Goal: Navigation & Orientation: Find specific page/section

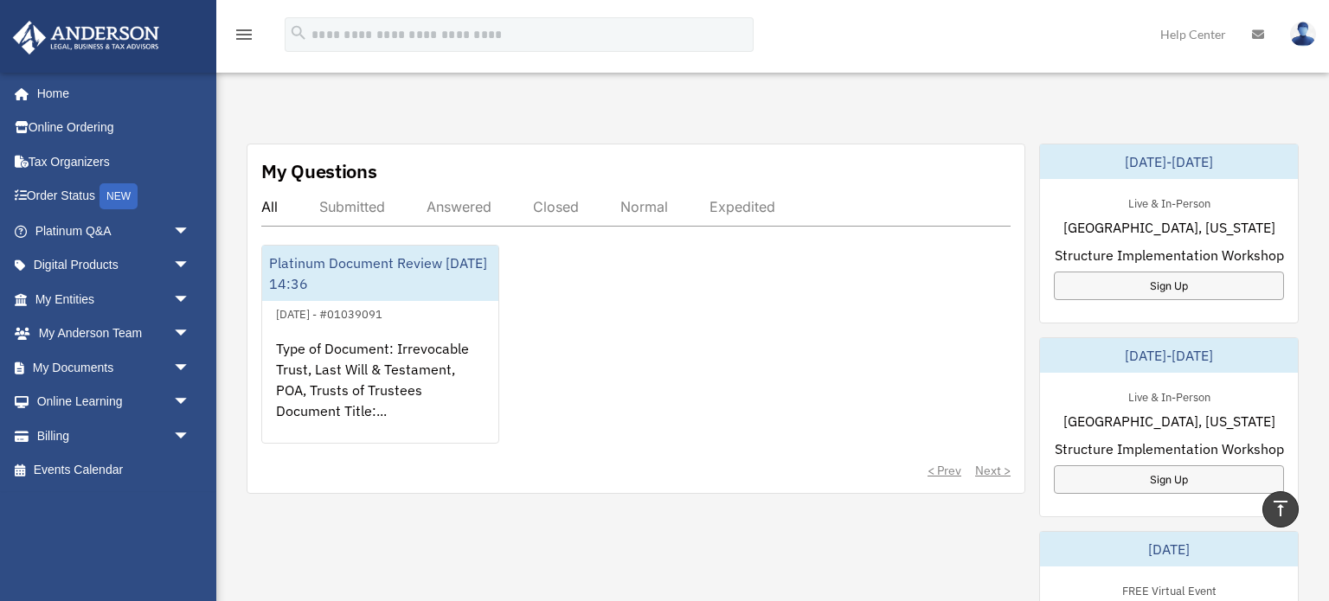
scroll to position [591, 0]
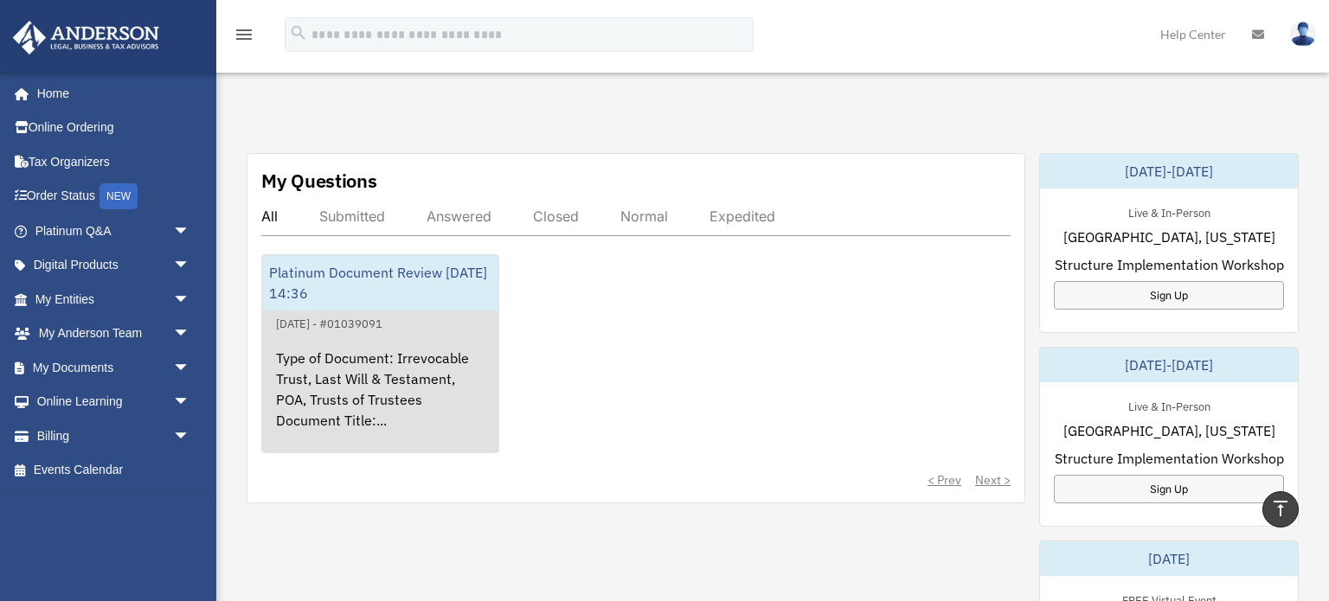
click at [409, 288] on div "Platinum Document Review [DATE] 14:36" at bounding box center [380, 282] width 236 height 55
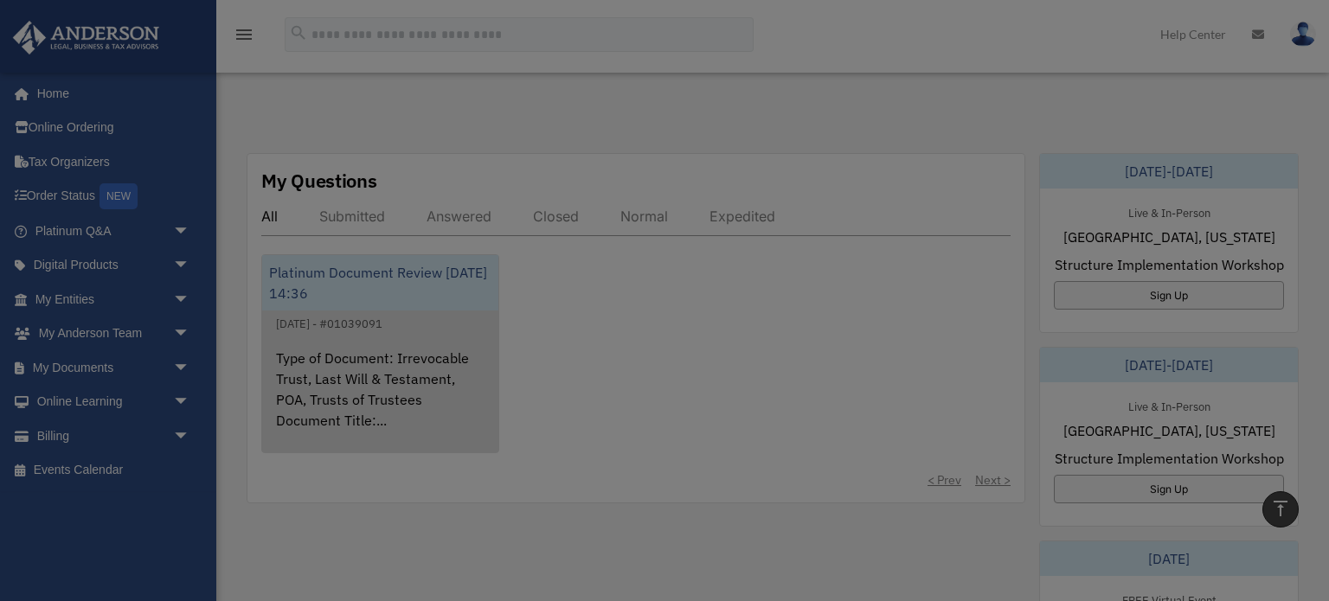
click at [409, 288] on body "X Get a chance to win 6 months of Platinum for free just by filling out this su…" at bounding box center [664, 479] width 1329 height 2141
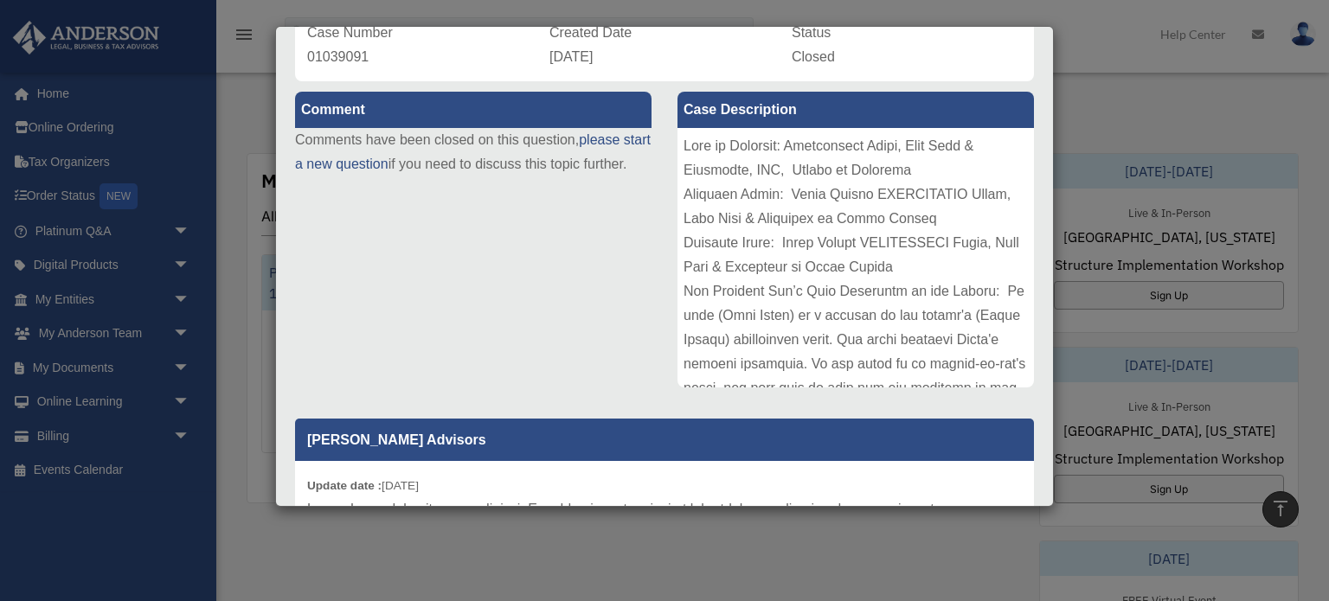
scroll to position [156, 0]
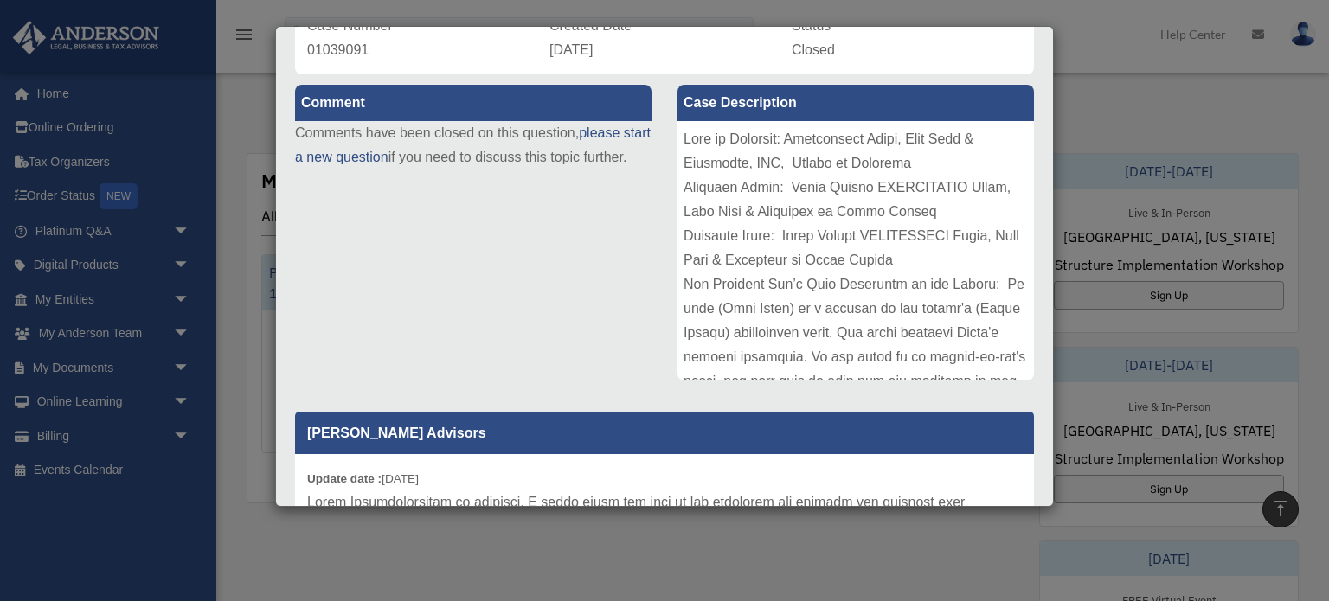
click at [910, 208] on div at bounding box center [855, 251] width 356 height 260
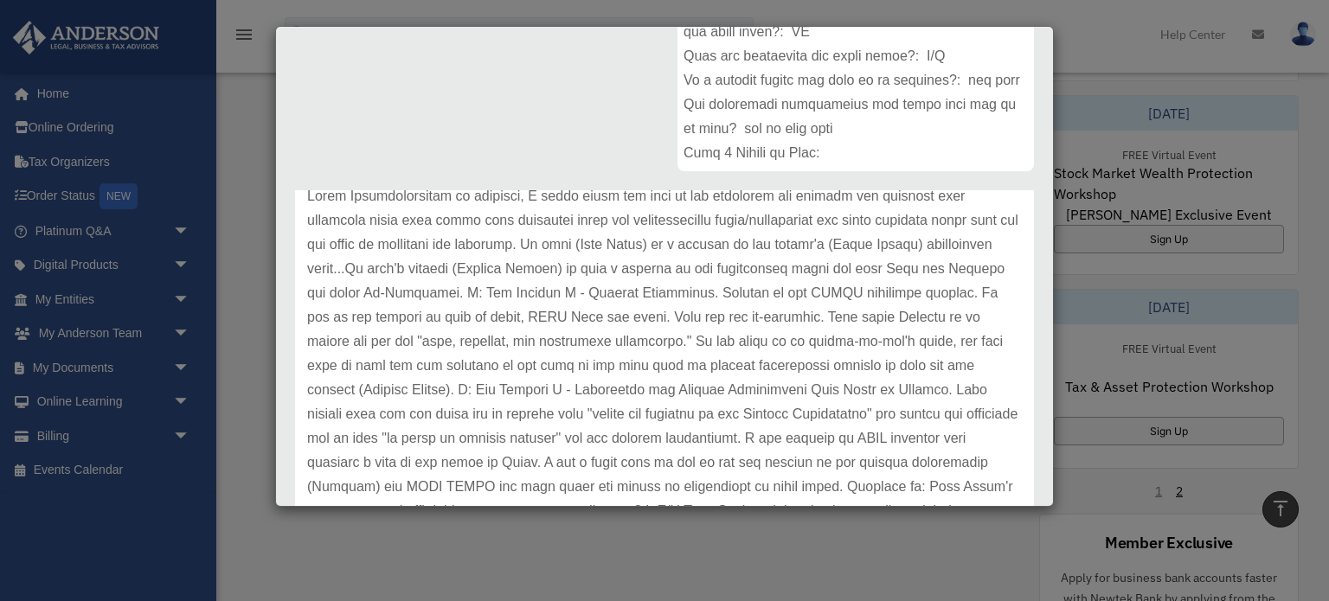
scroll to position [95, 0]
click at [811, 497] on p at bounding box center [664, 476] width 715 height 581
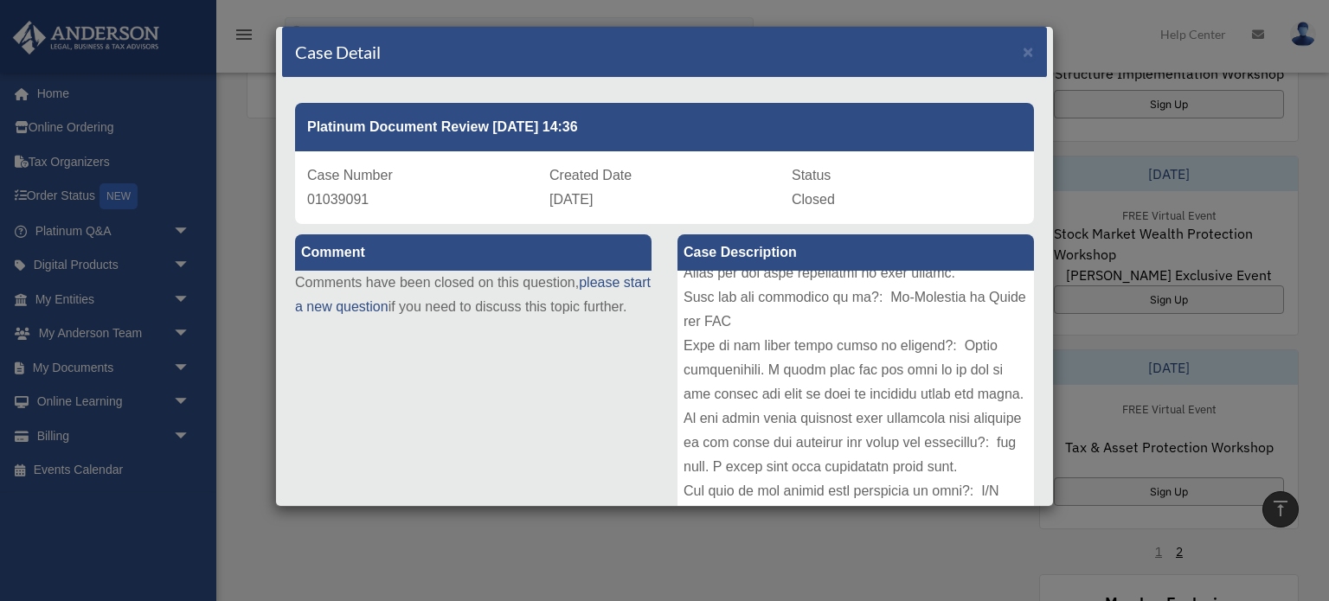
scroll to position [491, 0]
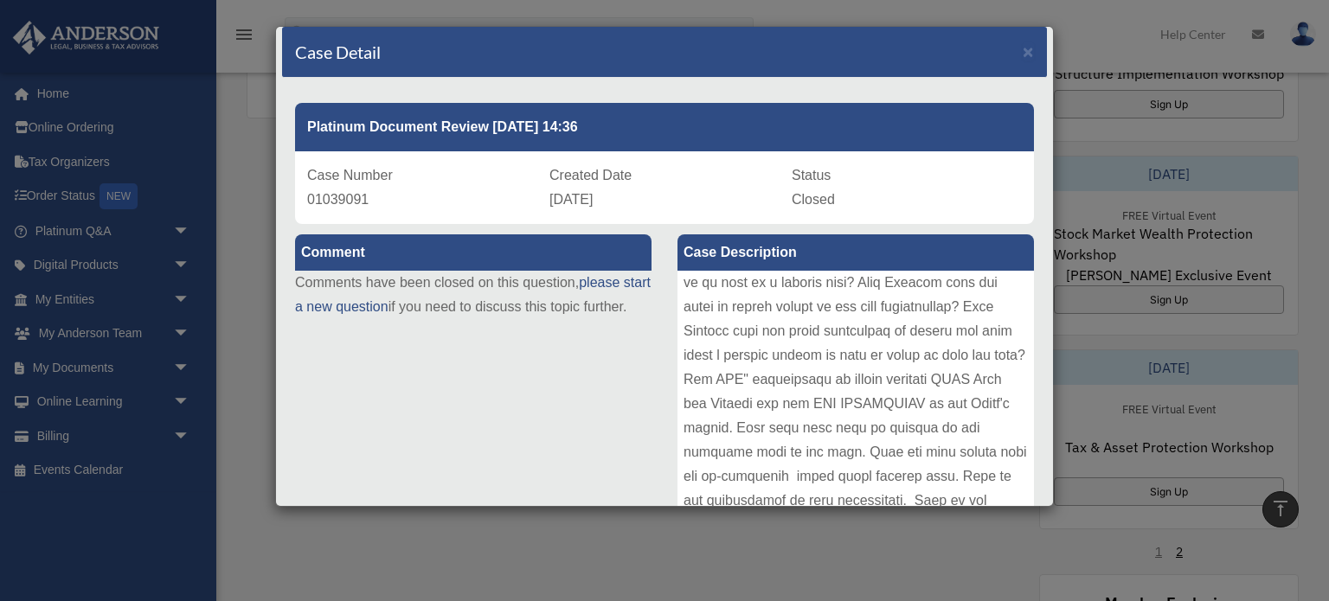
click at [74, 368] on div "Case Detail × Platinum Document Review 07/11/2025 14:36 Case Number 01039091 Cr…" at bounding box center [664, 300] width 1329 height 601
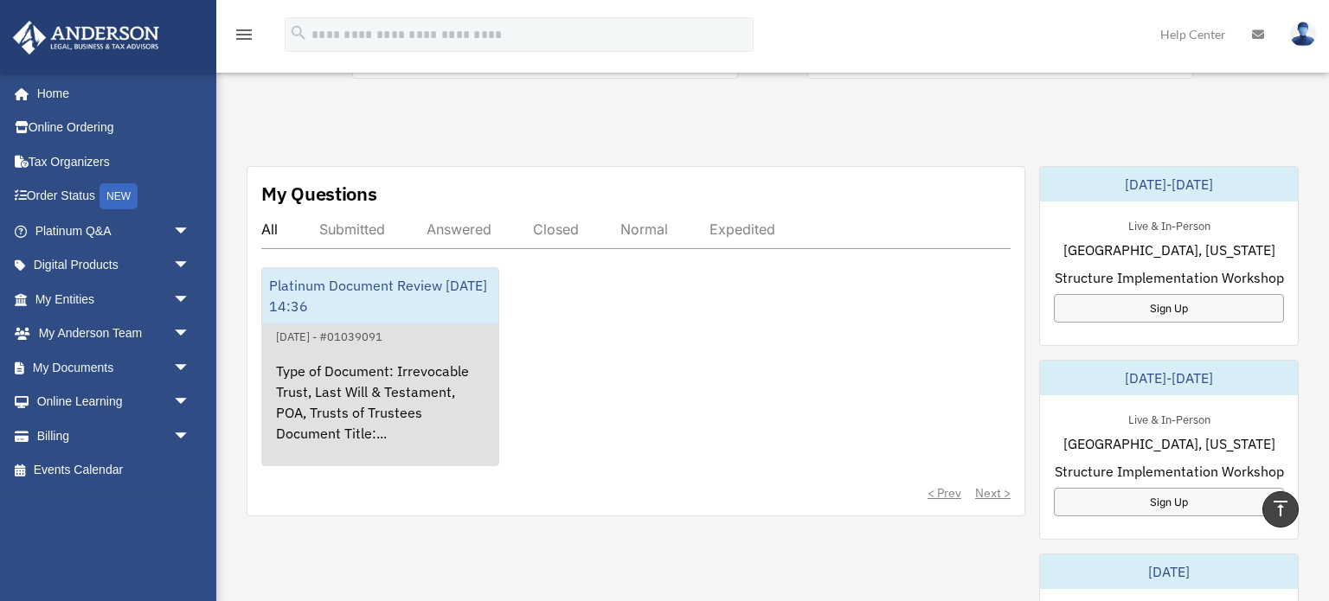
scroll to position [560, 0]
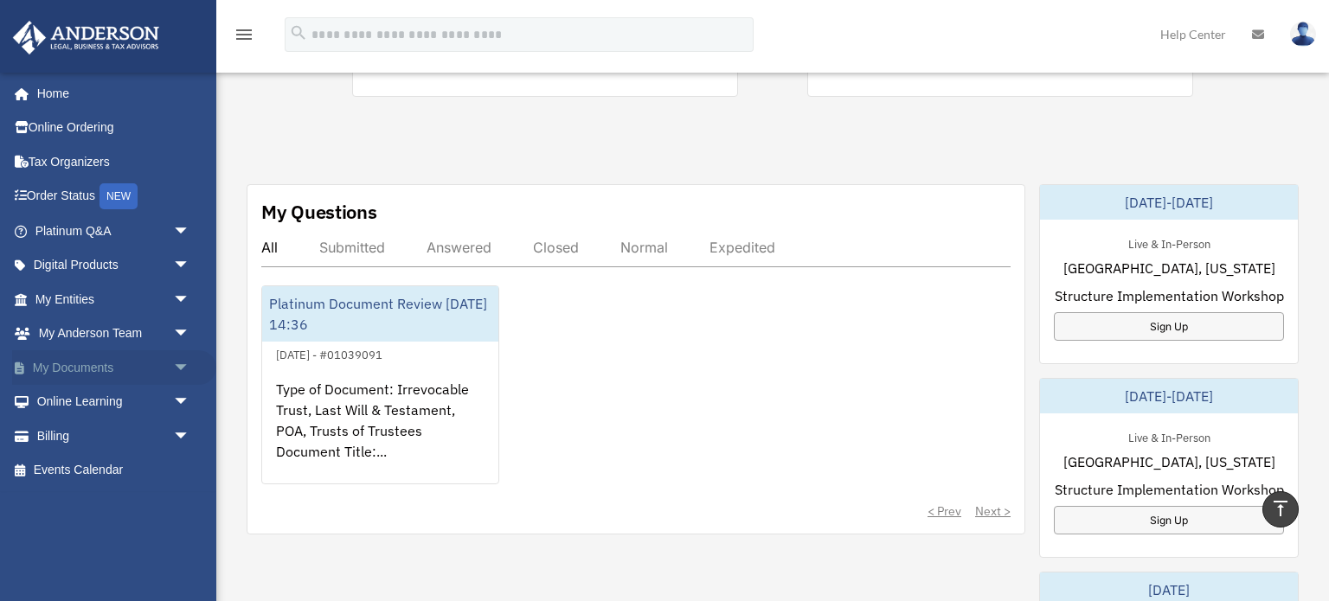
click at [176, 368] on span "arrow_drop_down" at bounding box center [190, 367] width 35 height 35
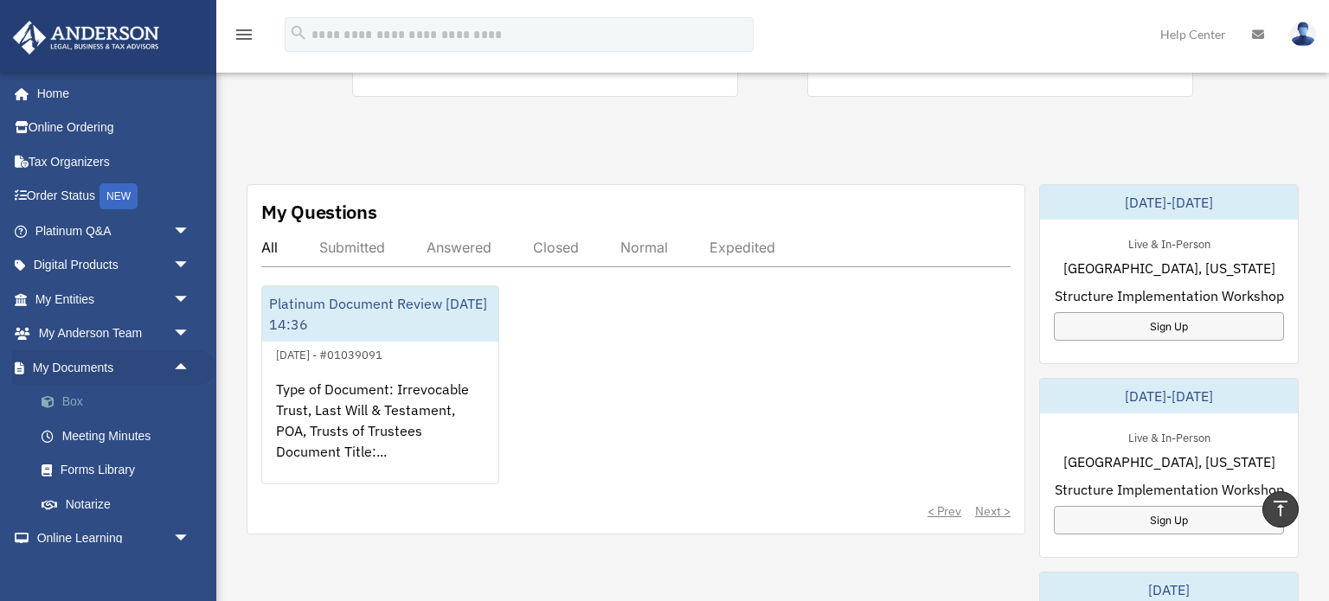
click at [80, 406] on link "Box" at bounding box center [120, 402] width 192 height 35
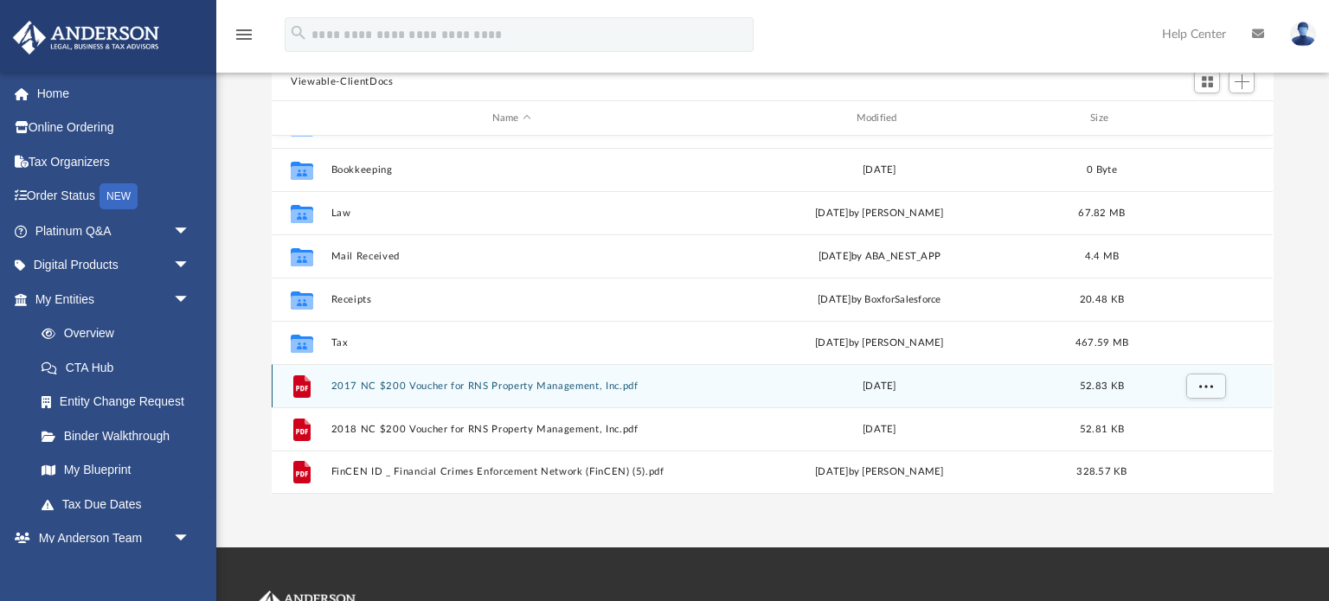
scroll to position [197, 0]
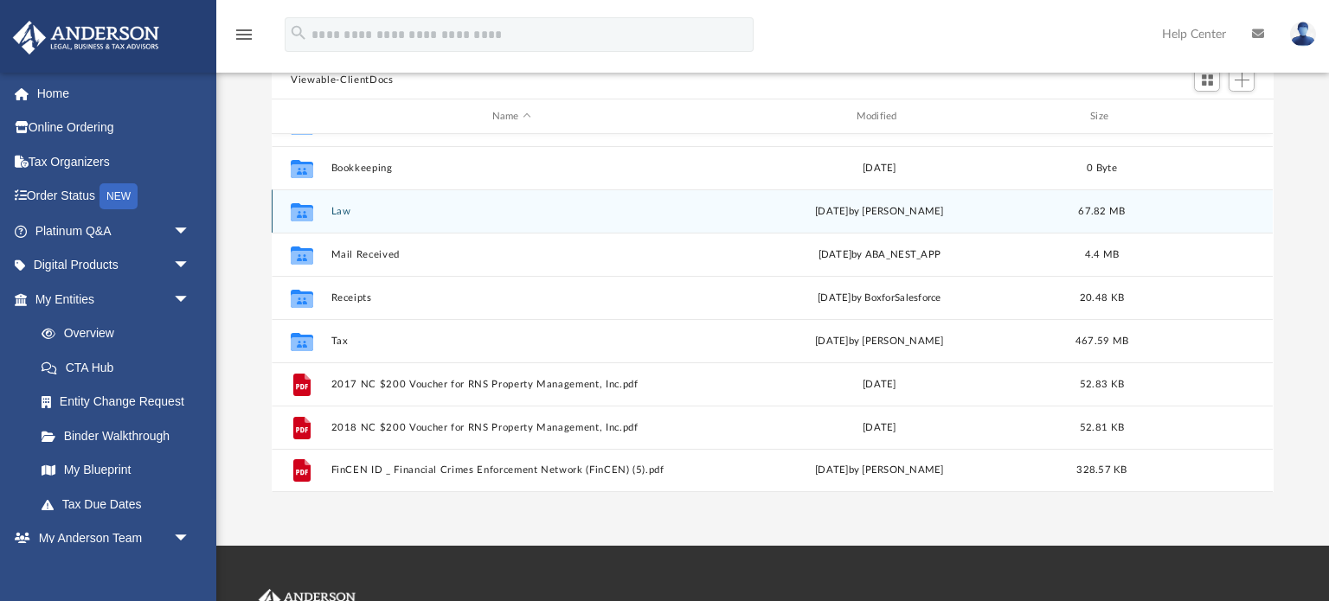
drag, startPoint x: 681, startPoint y: 211, endPoint x: 673, endPoint y: 216, distance: 9.4
click at [679, 212] on div "Collaborated Folder Law [DATE] by [PERSON_NAME] 67.82 MB" at bounding box center [772, 210] width 1001 height 43
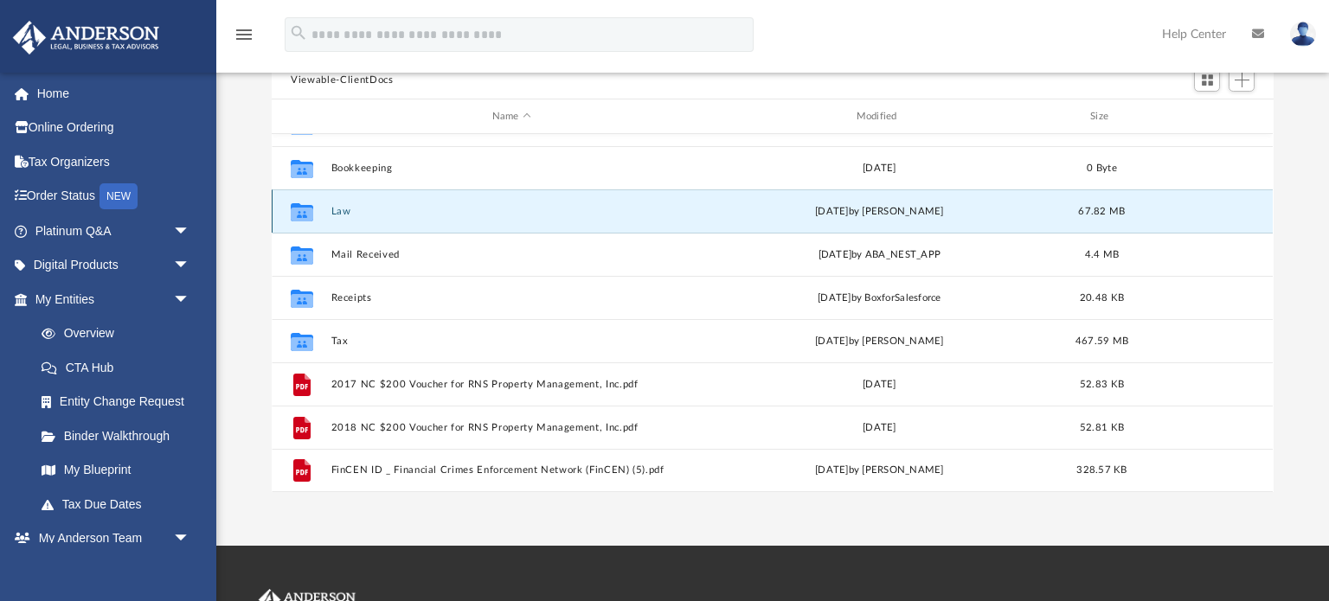
click at [670, 219] on div "Collaborated Folder Law [DATE] by [PERSON_NAME] 67.82 MB" at bounding box center [772, 210] width 1001 height 43
click at [666, 222] on div "Collaborated Folder Law [DATE] by [PERSON_NAME] 67.82 MB" at bounding box center [772, 210] width 1001 height 43
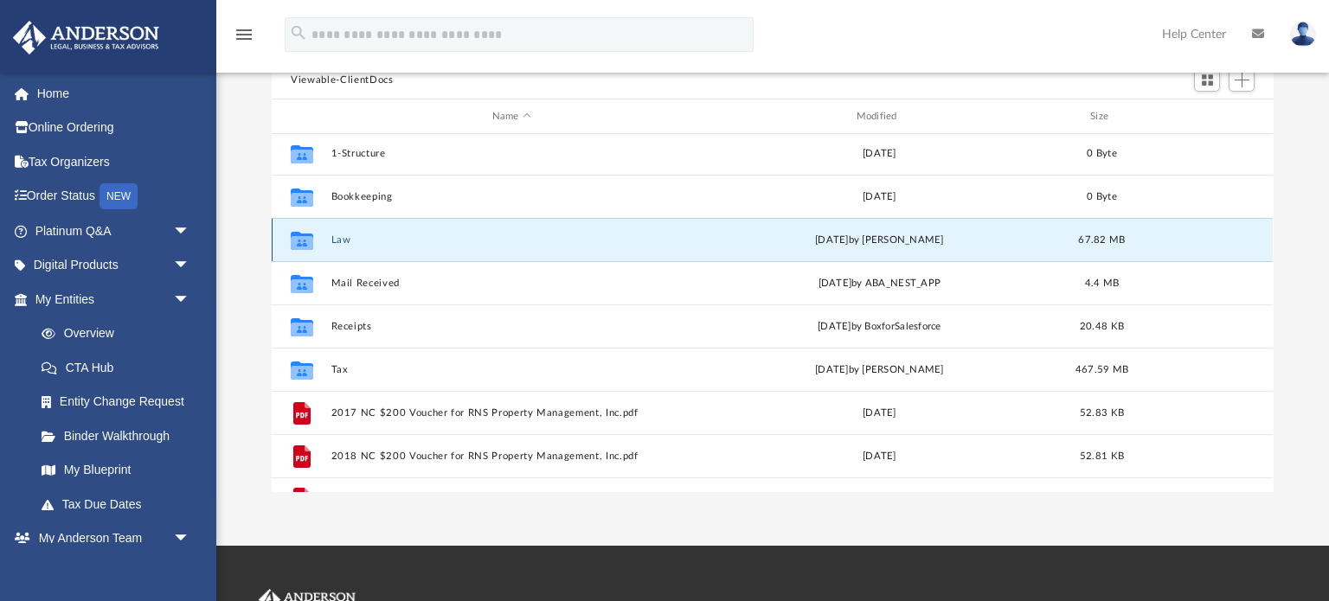
scroll to position [0, 0]
click at [676, 241] on button "Law" at bounding box center [511, 242] width 361 height 11
click at [676, 242] on button "Law" at bounding box center [511, 242] width 361 height 11
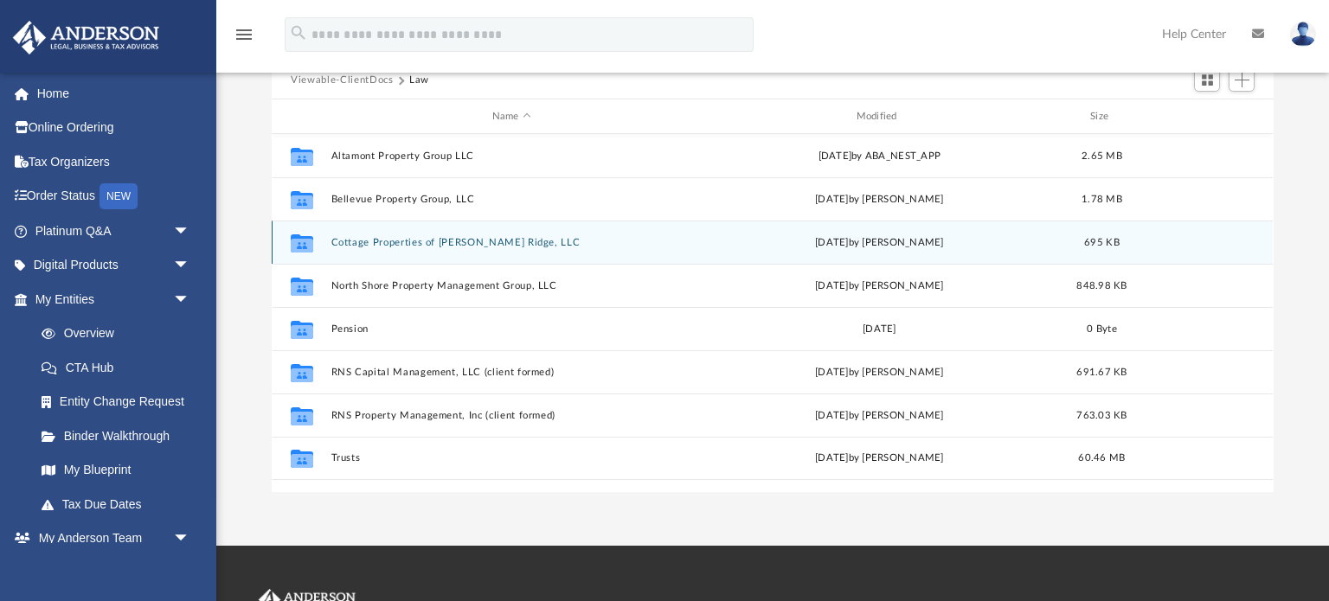
click at [302, 239] on icon "grid" at bounding box center [302, 245] width 22 height 14
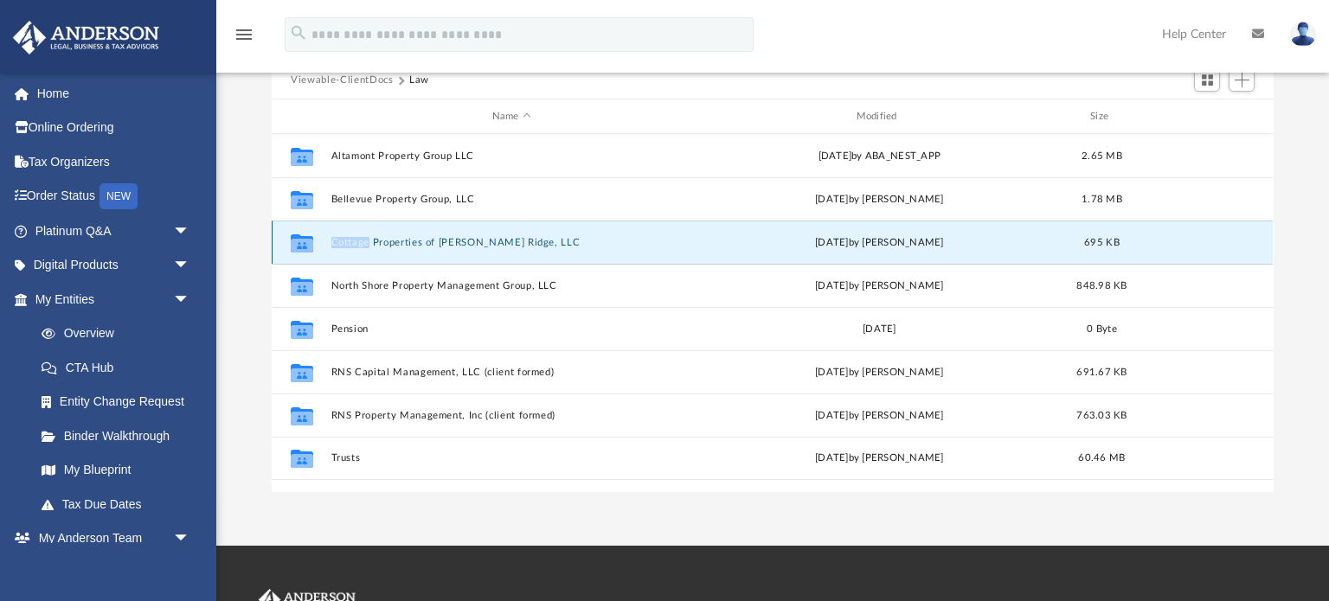
click at [302, 240] on icon "grid" at bounding box center [302, 245] width 22 height 14
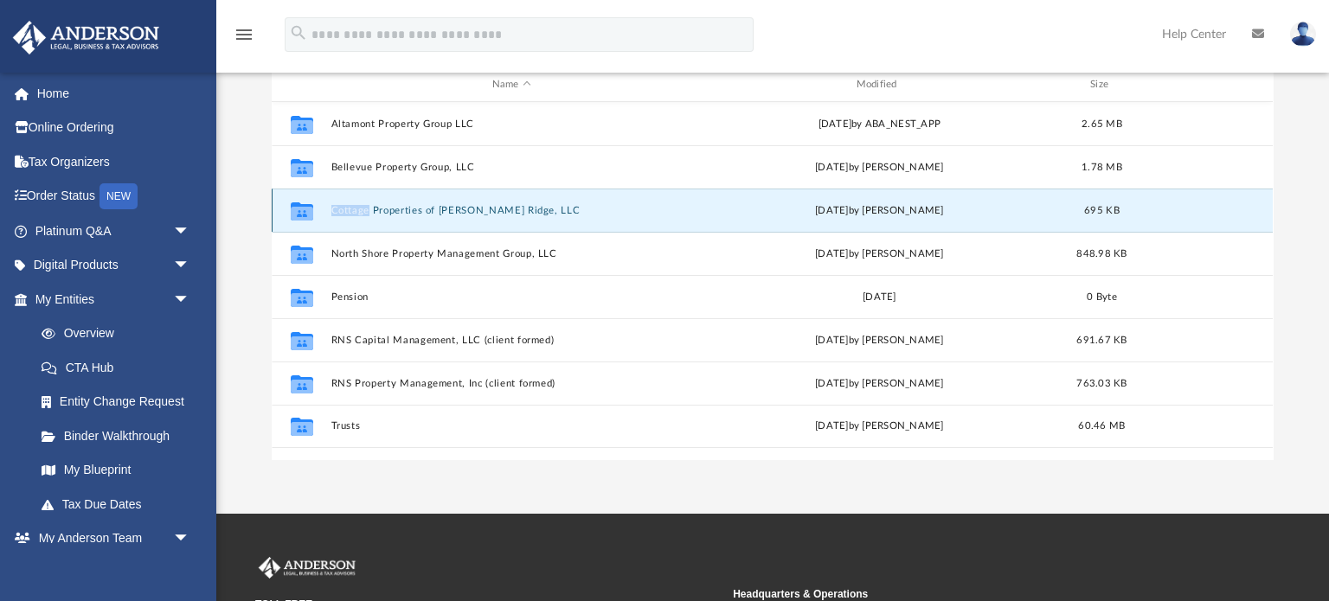
scroll to position [232, 0]
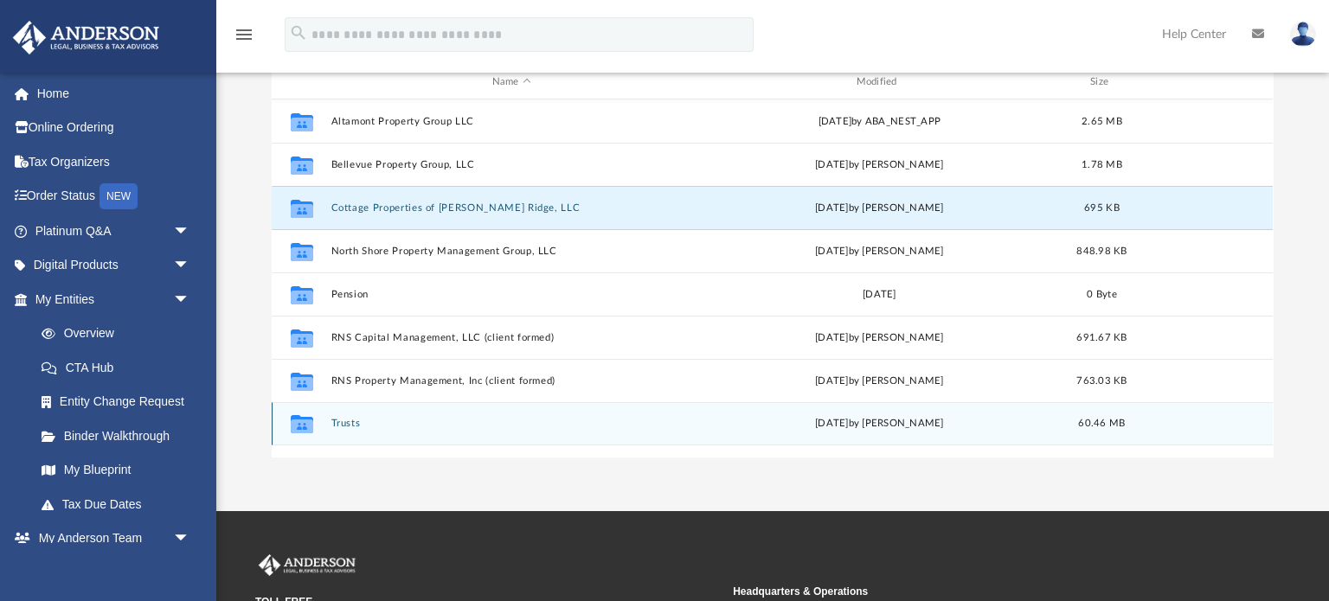
click at [305, 424] on g "grid" at bounding box center [302, 424] width 22 height 18
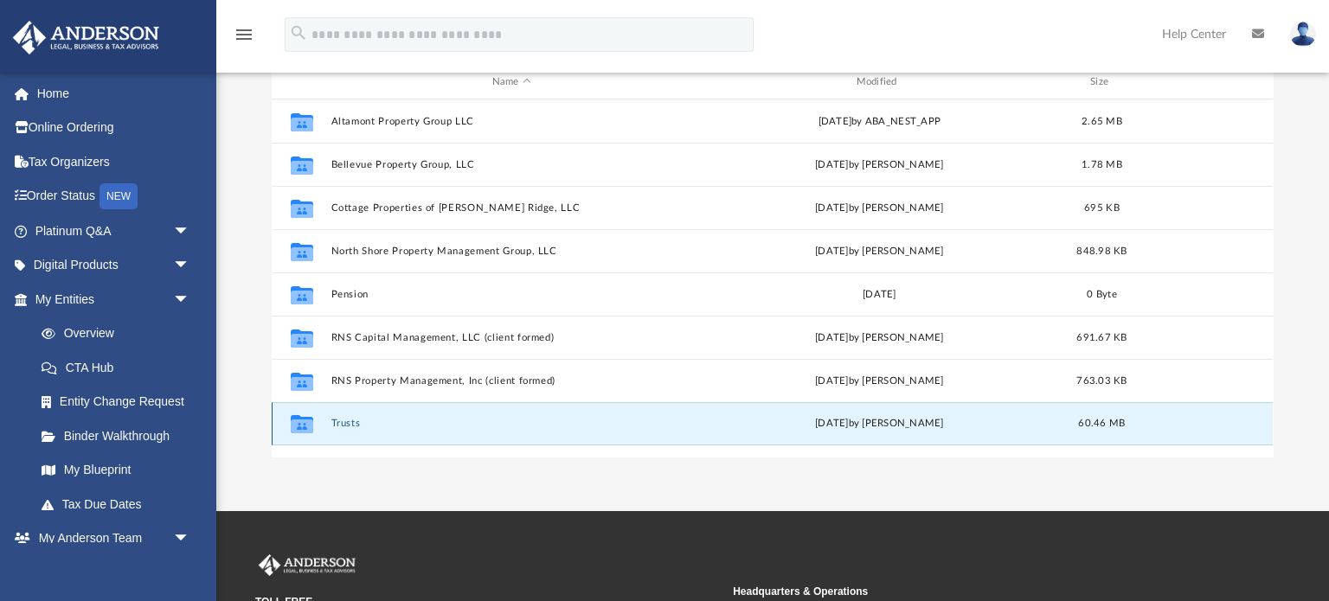
click at [299, 427] on icon "grid" at bounding box center [302, 424] width 22 height 18
click at [298, 427] on icon "grid" at bounding box center [302, 424] width 22 height 18
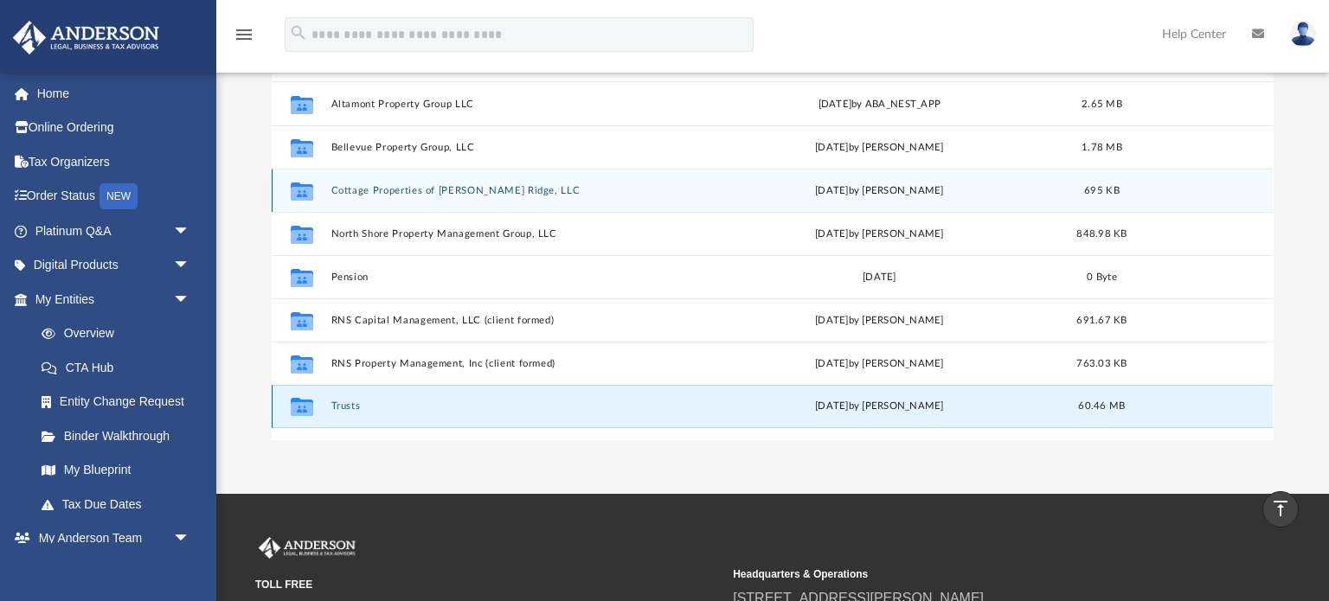
scroll to position [0, 0]
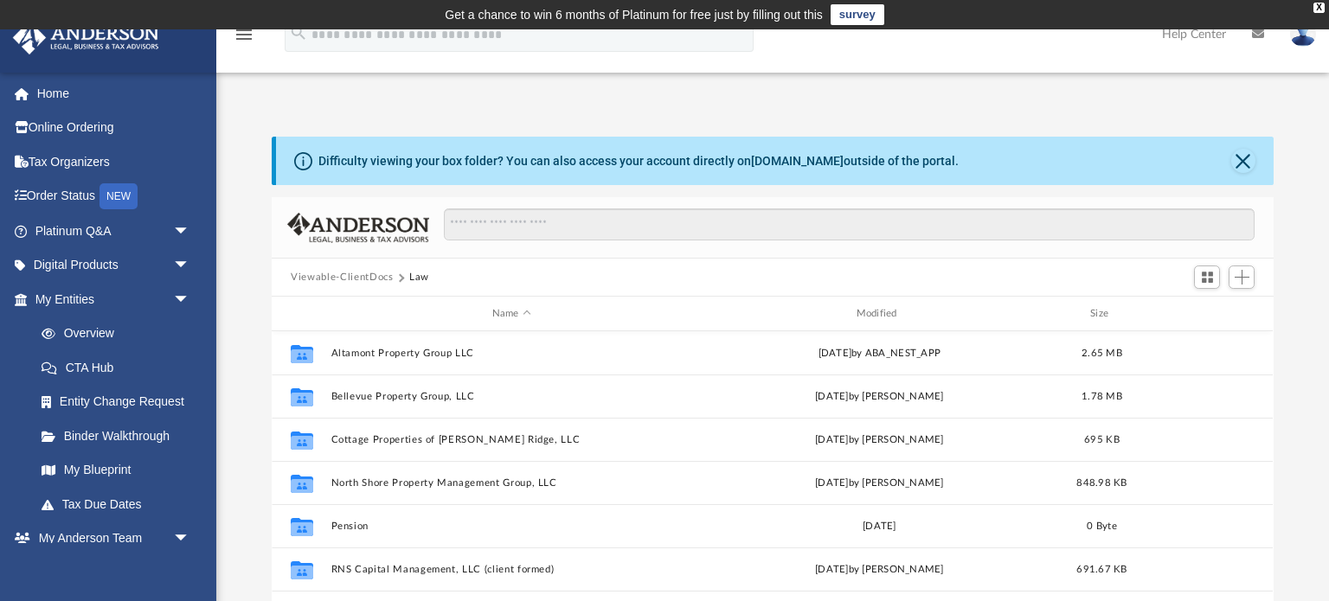
click at [398, 277] on span at bounding box center [399, 277] width 9 height 9
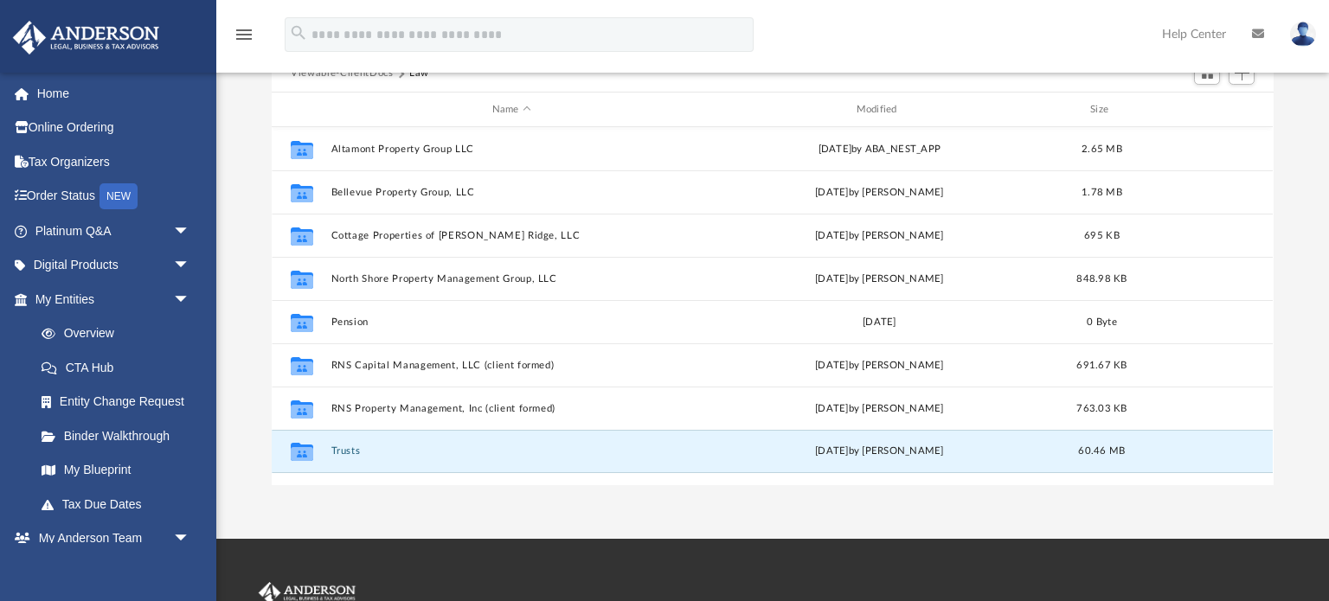
scroll to position [248, 0]
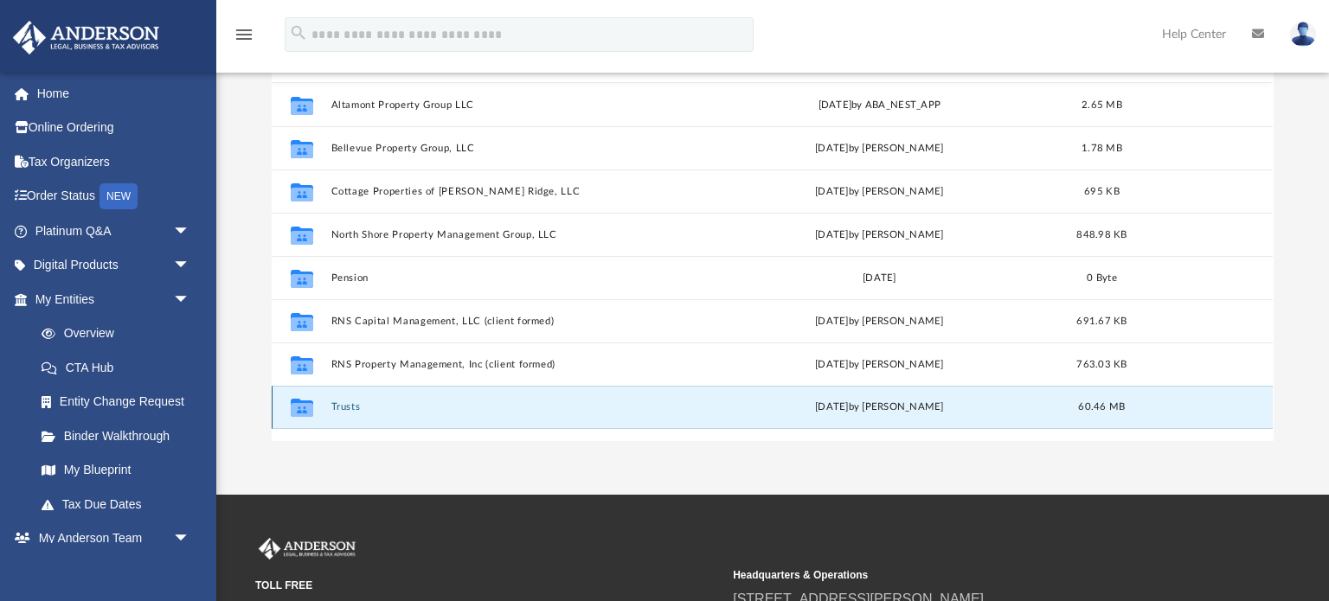
click at [302, 403] on icon "grid" at bounding box center [302, 410] width 22 height 14
click at [310, 404] on icon "grid" at bounding box center [302, 410] width 22 height 14
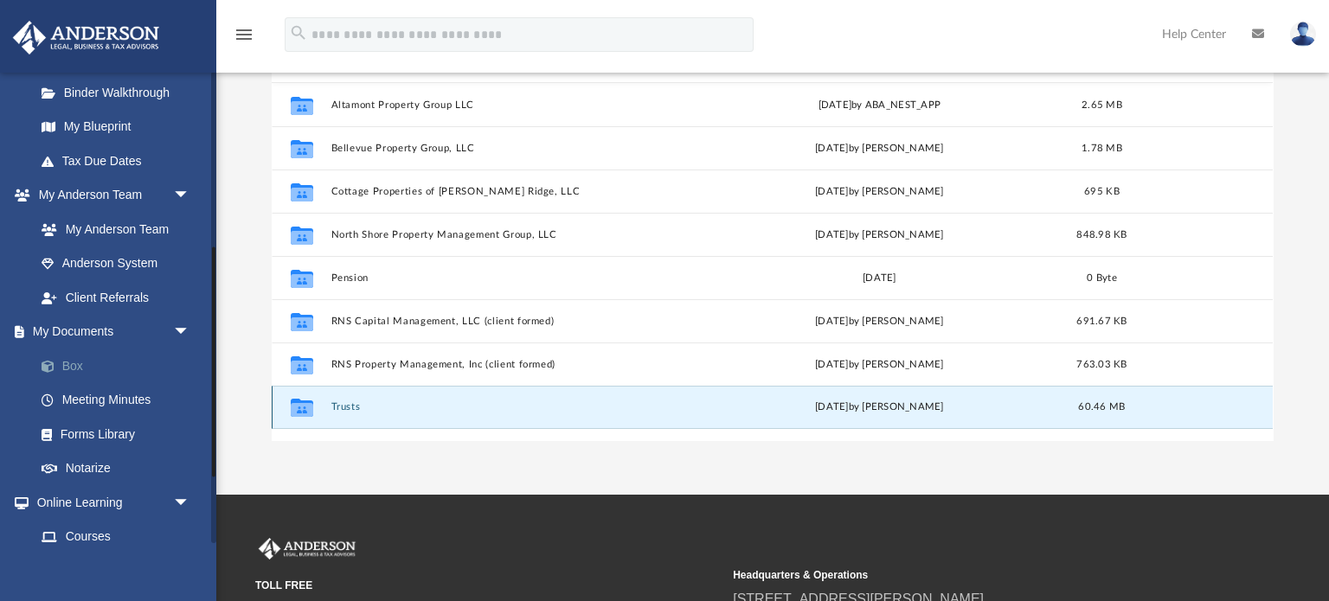
scroll to position [407, 0]
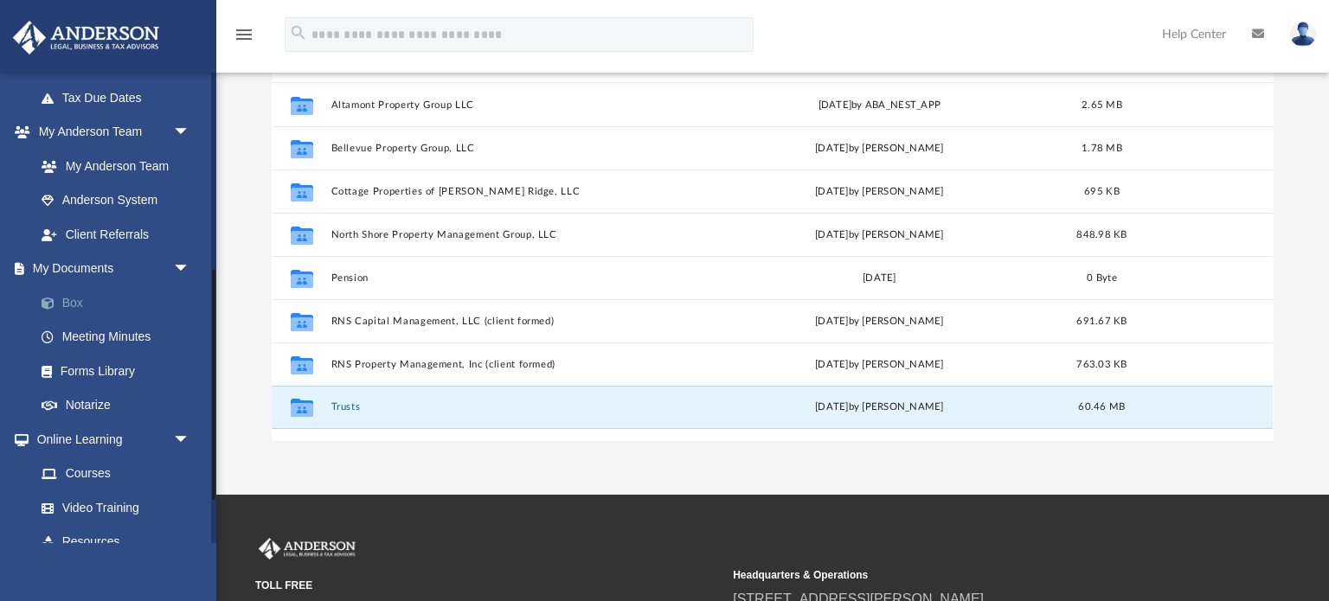
click at [69, 302] on link "Box" at bounding box center [120, 302] width 192 height 35
click at [70, 302] on link "Box" at bounding box center [120, 302] width 192 height 35
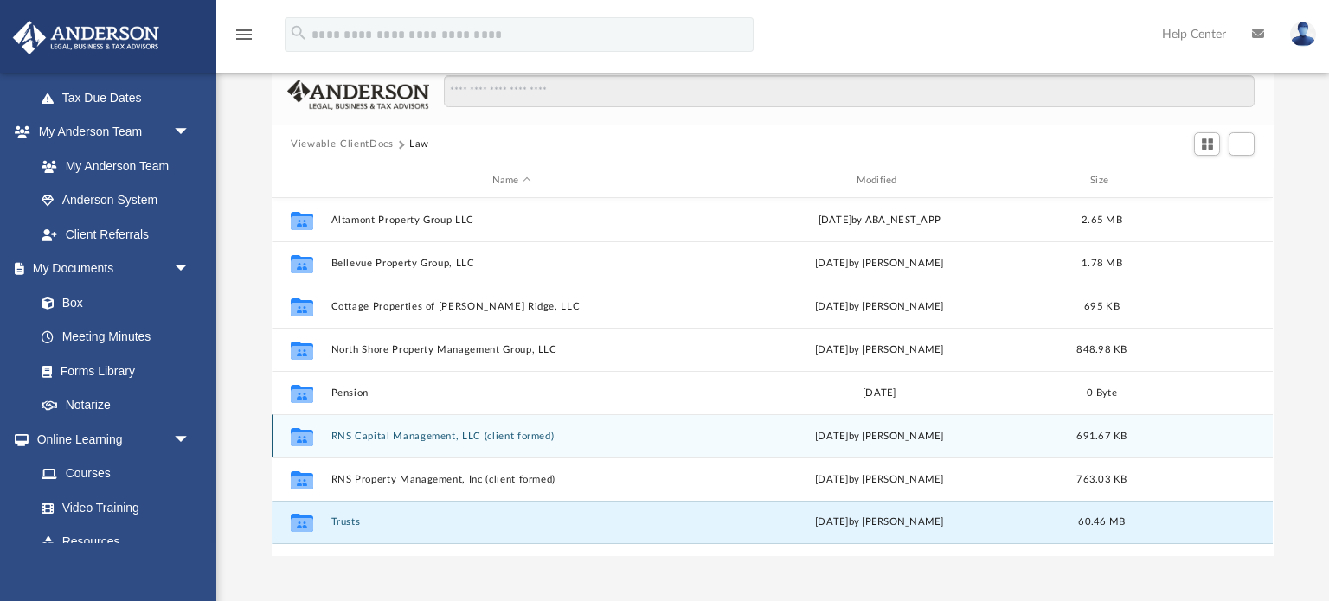
scroll to position [135, 0]
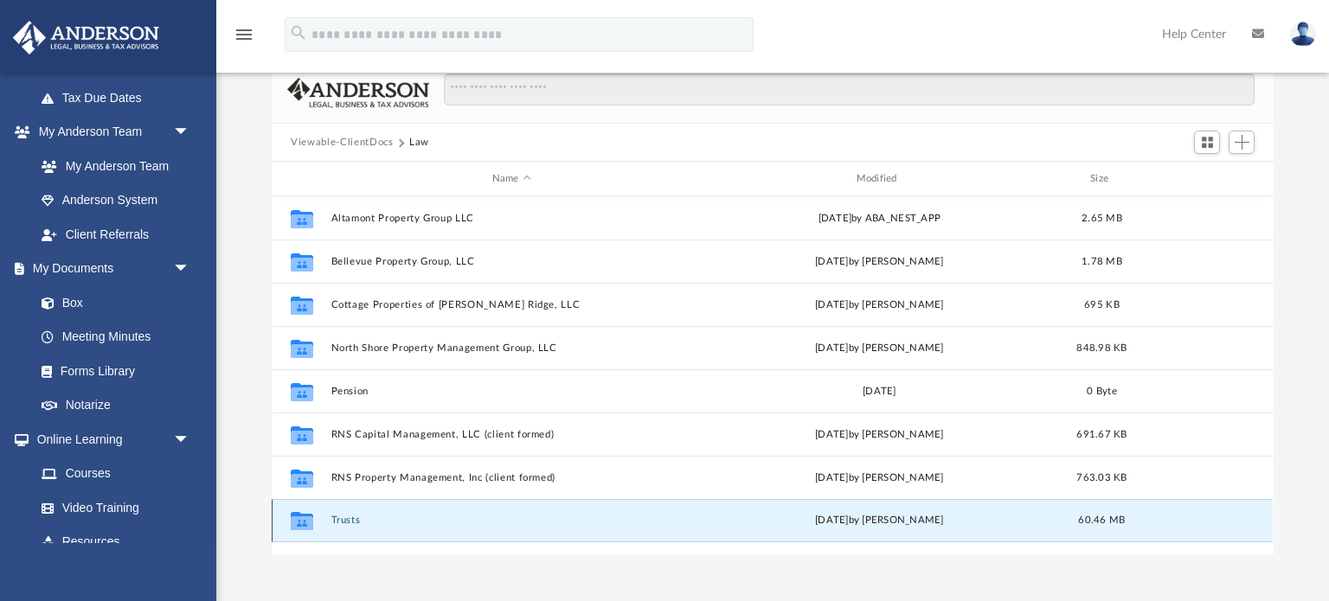
click at [657, 526] on div "Collaborated Folder Trusts [DATE] by [PERSON_NAME] 60.46 MB" at bounding box center [772, 520] width 1001 height 43
click at [657, 525] on div "Collaborated Folder Trusts [DATE] by [PERSON_NAME] 60.46 MB" at bounding box center [772, 520] width 1001 height 43
drag, startPoint x: 310, startPoint y: 530, endPoint x: 702, endPoint y: 541, distance: 392.0
click at [702, 541] on div "Collaborated Folder Altamont Property Group LLC [DATE] by ABA_NEST_APP 2.65 MB …" at bounding box center [772, 375] width 1001 height 358
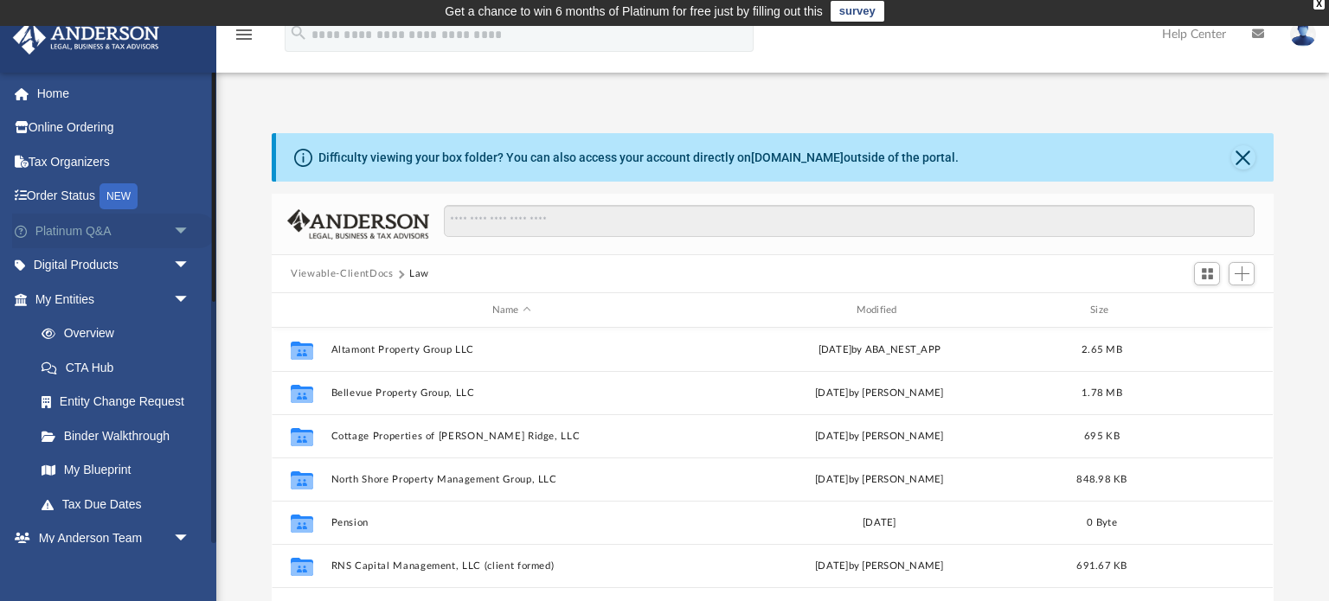
scroll to position [0, 0]
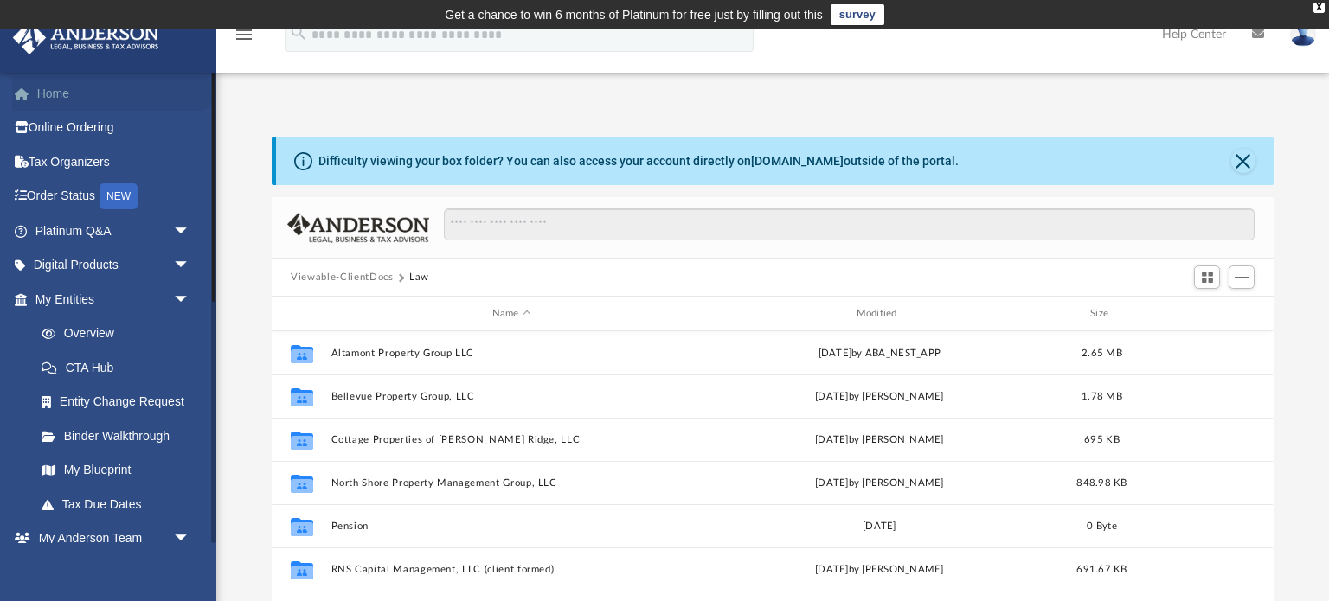
click at [43, 90] on link "Home" at bounding box center [114, 93] width 204 height 35
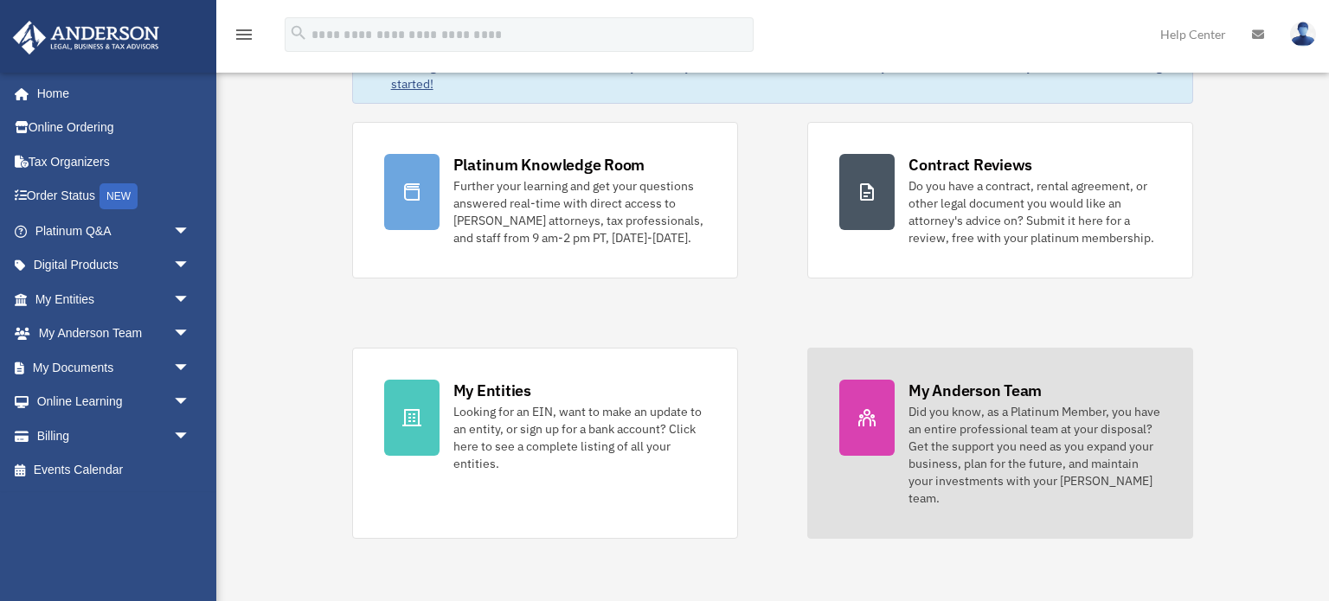
scroll to position [138, 0]
